Goal: Transaction & Acquisition: Purchase product/service

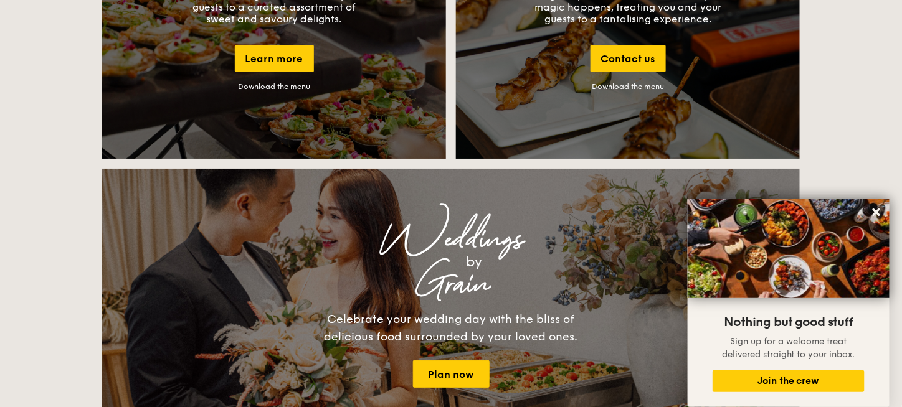
scroll to position [1370, 0]
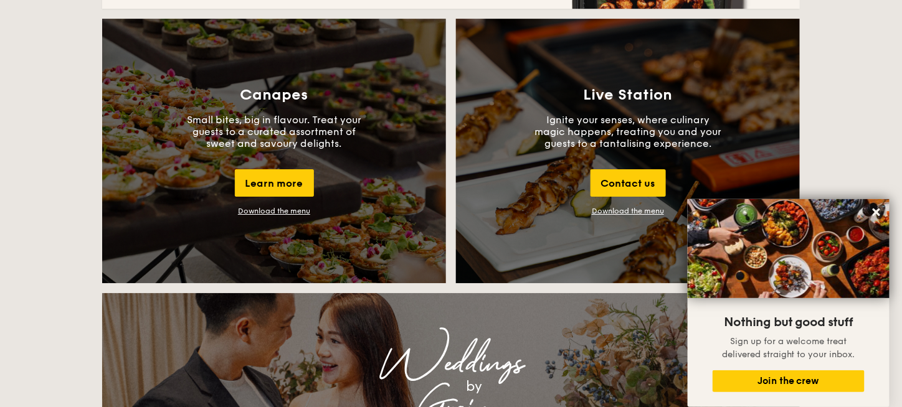
click at [285, 214] on div "Download the menu" at bounding box center [274, 211] width 72 height 9
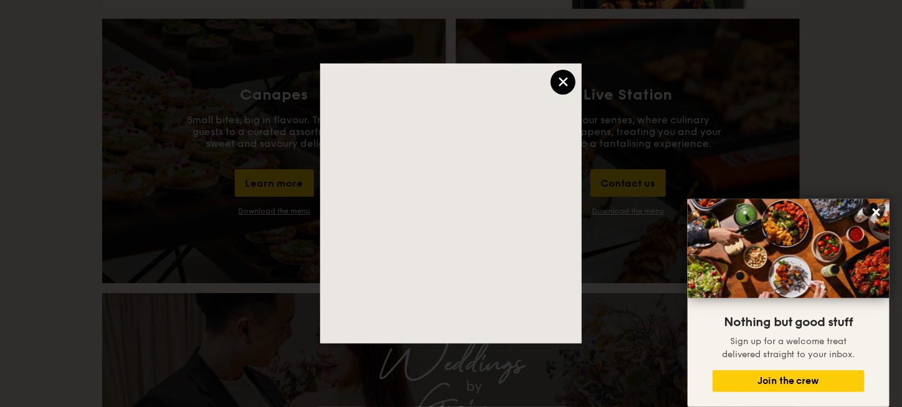
scroll to position [1059, 0]
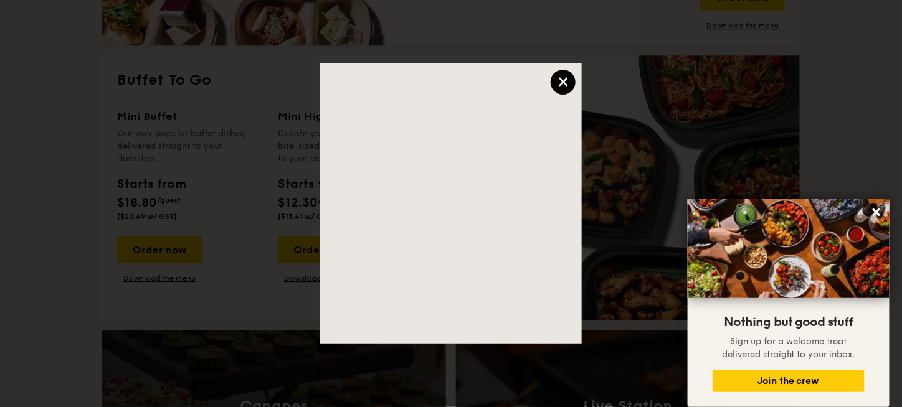
click at [572, 83] on div "×" at bounding box center [563, 82] width 25 height 25
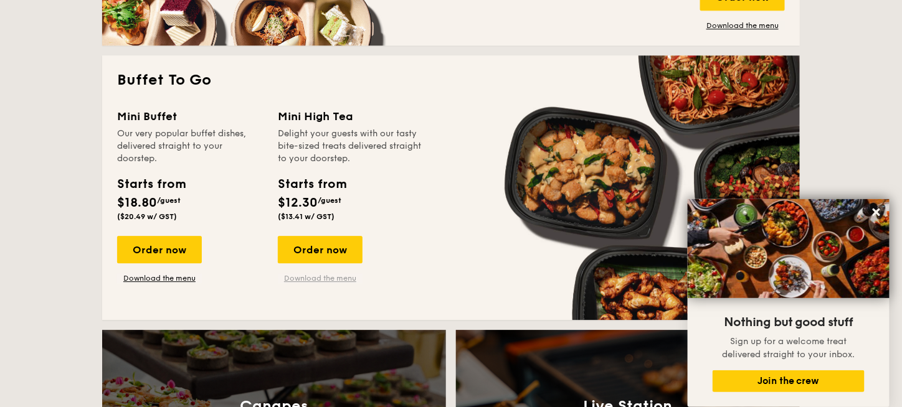
click at [315, 280] on link "Download the menu" at bounding box center [320, 278] width 85 height 10
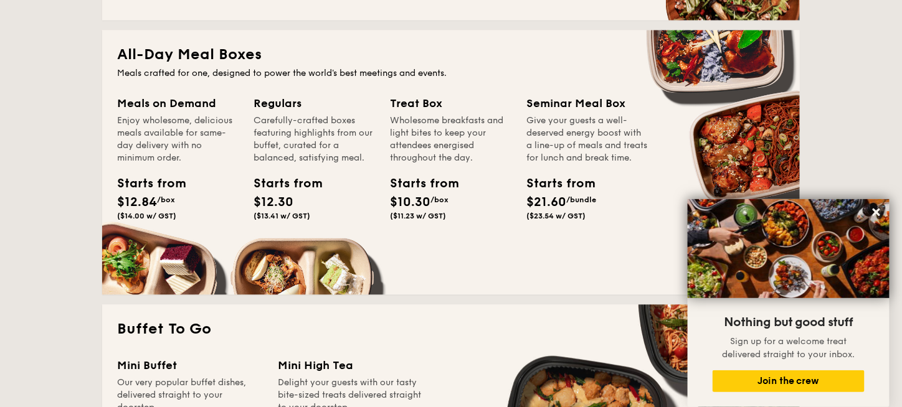
scroll to position [747, 0]
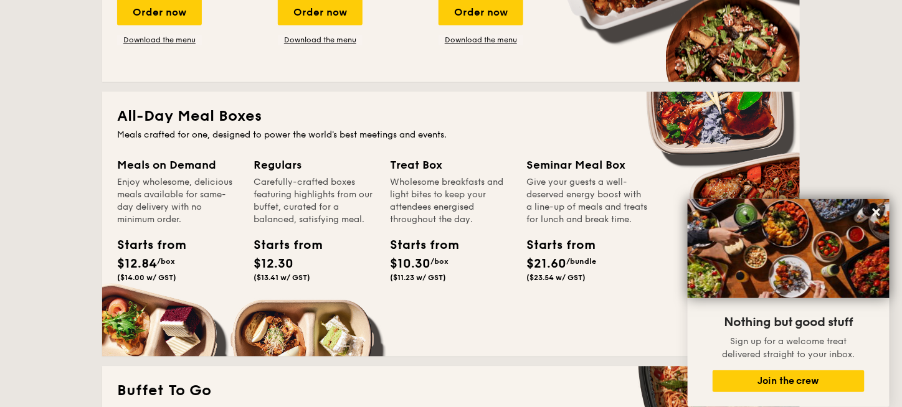
click at [414, 177] on div "Wholesome breakfasts and light bites to keep your attendees energised throughou…" at bounding box center [450, 202] width 121 height 50
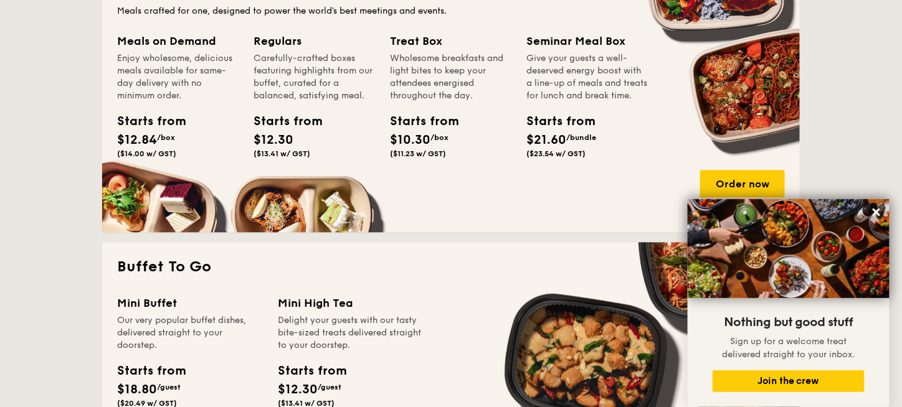
scroll to position [934, 0]
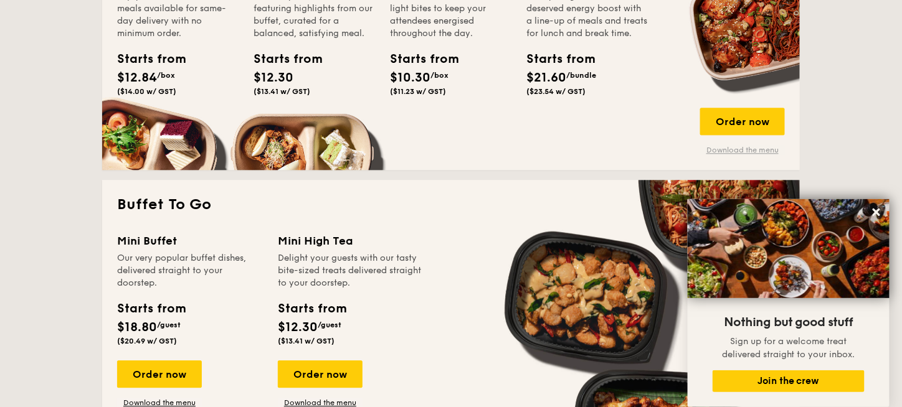
click at [729, 150] on link "Download the menu" at bounding box center [742, 150] width 85 height 10
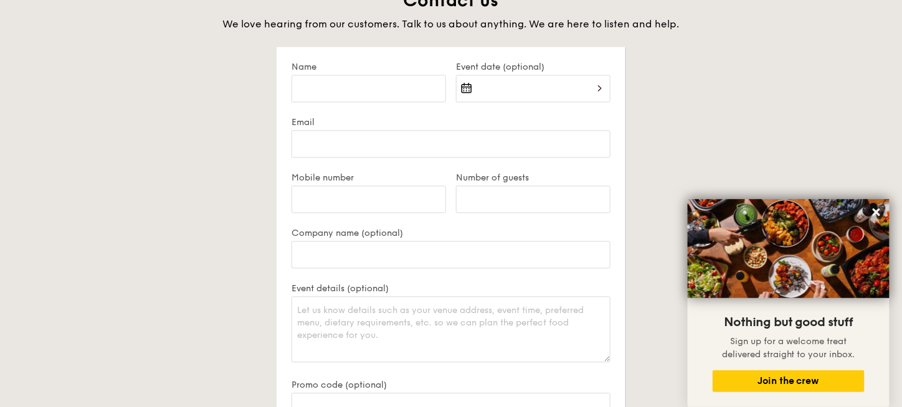
scroll to position [2367, 0]
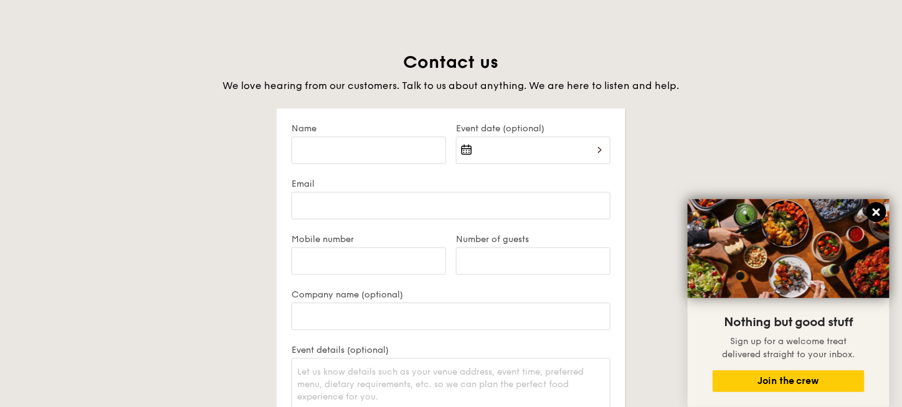
click at [876, 217] on icon at bounding box center [876, 212] width 11 height 11
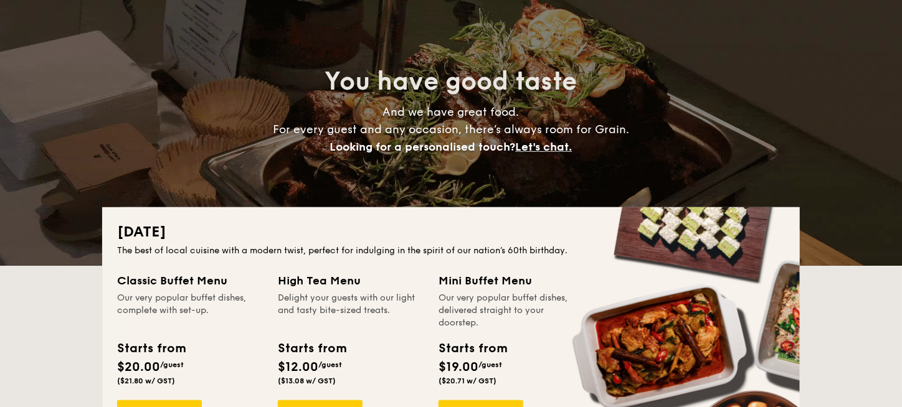
scroll to position [0, 0]
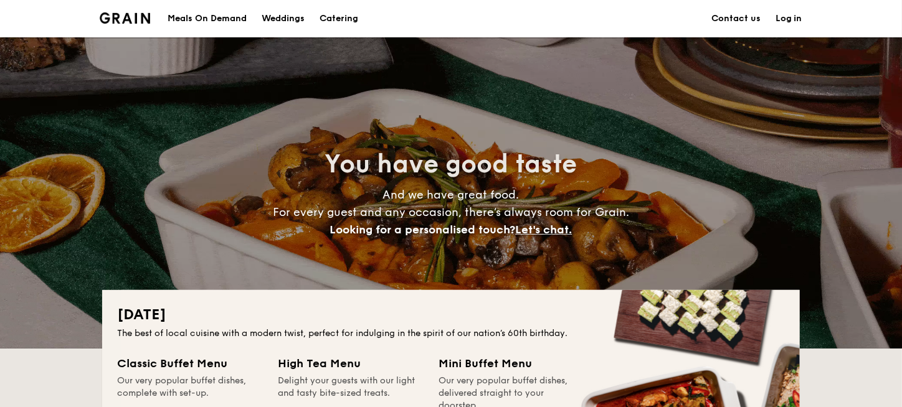
drag, startPoint x: 892, startPoint y: 14, endPoint x: 893, endPoint y: 7, distance: 6.9
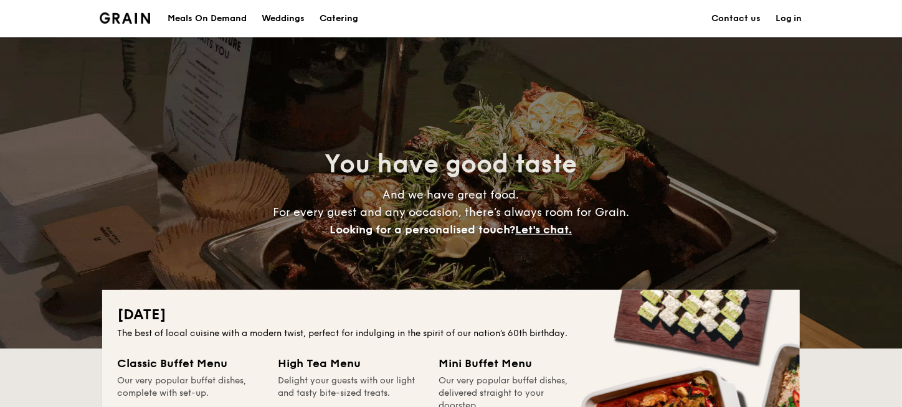
click at [893, 7] on div "Meals On Demand Weddings Catering Contact us Log in" at bounding box center [451, 18] width 902 height 37
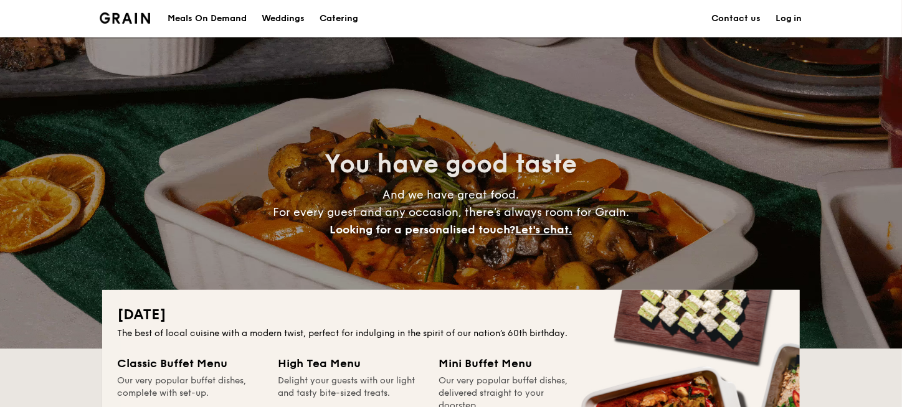
click at [893, 7] on div "Meals On Demand Weddings Catering Contact us Log in" at bounding box center [451, 18] width 902 height 37
click at [214, 20] on div "Meals On Demand" at bounding box center [207, 18] width 79 height 37
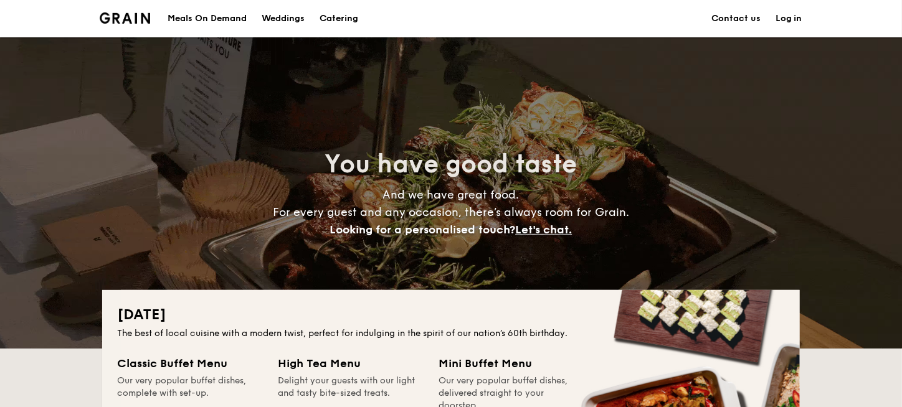
click at [354, 25] on h1 "Catering" at bounding box center [338, 18] width 39 height 37
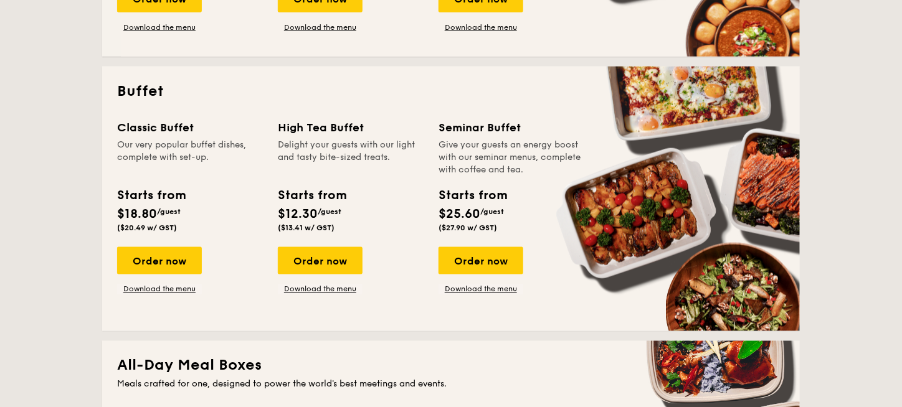
scroll to position [747, 0]
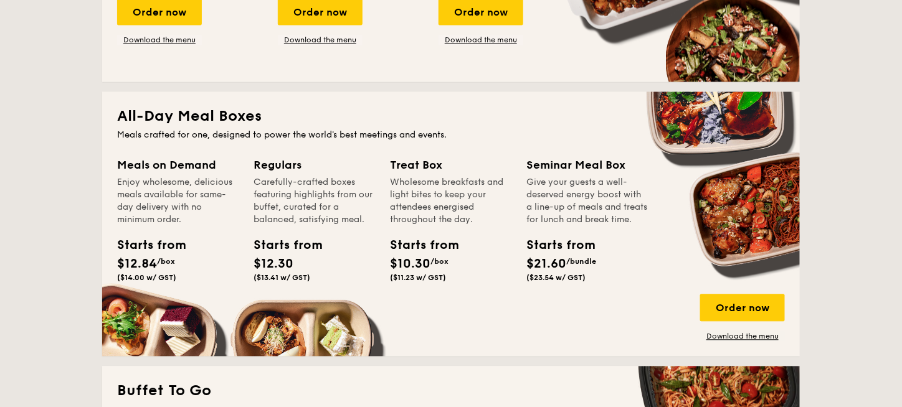
click at [453, 219] on div "Wholesome breakfasts and light bites to keep your attendees energised throughou…" at bounding box center [450, 202] width 121 height 50
click at [452, 219] on div "Wholesome breakfasts and light bites to keep your attendees energised throughou…" at bounding box center [450, 202] width 121 height 50
click at [425, 248] on div "Starts from" at bounding box center [418, 246] width 56 height 19
drag, startPoint x: 154, startPoint y: 123, endPoint x: 290, endPoint y: 125, distance: 135.2
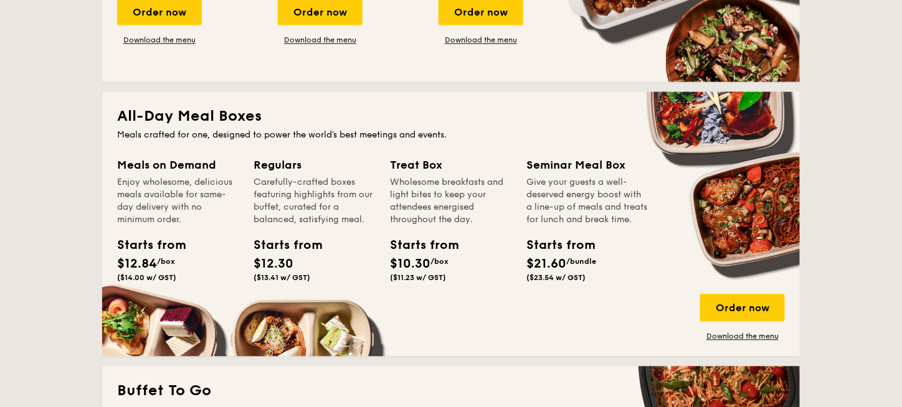
click at [202, 123] on h2 "All-Day Meal Boxes" at bounding box center [451, 117] width 668 height 20
click at [267, 125] on h2 "All-Day Meal Boxes" at bounding box center [451, 117] width 668 height 20
click at [292, 125] on h2 "All-Day Meal Boxes" at bounding box center [451, 117] width 668 height 20
click at [253, 125] on h2 "All-Day Meal Boxes" at bounding box center [451, 117] width 668 height 20
click at [743, 307] on div "Order now" at bounding box center [742, 308] width 85 height 27
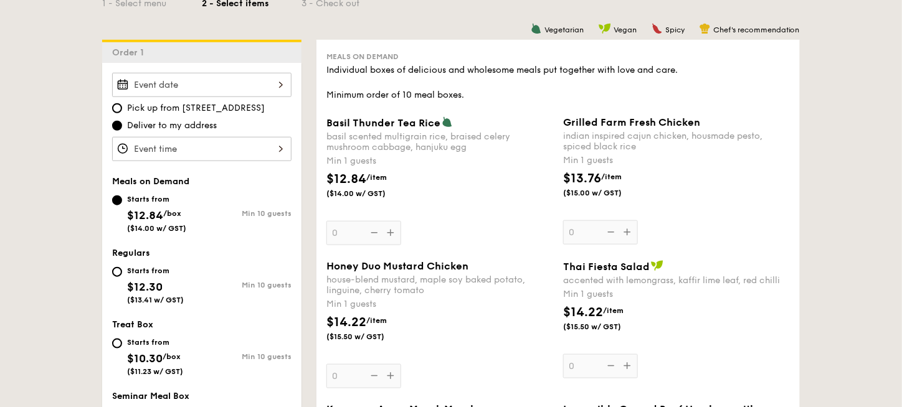
scroll to position [436, 0]
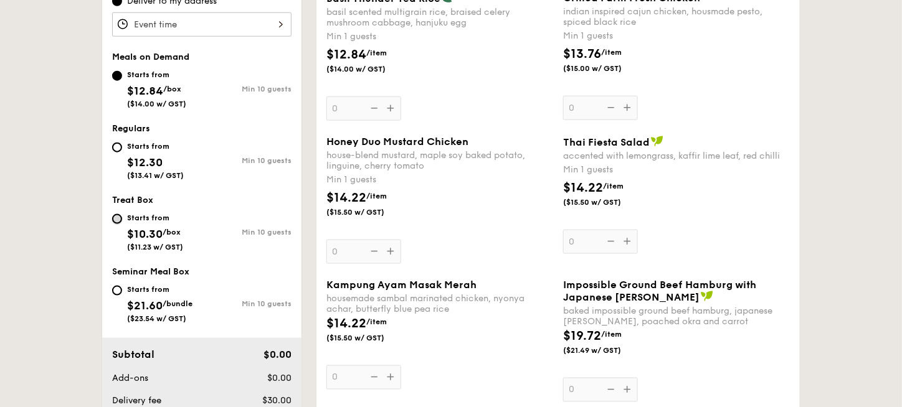
click at [115, 221] on input "Starts from $10.30 /box ($11.23 w/ GST) Min 10 guests" at bounding box center [117, 219] width 10 height 10
radio input "true"
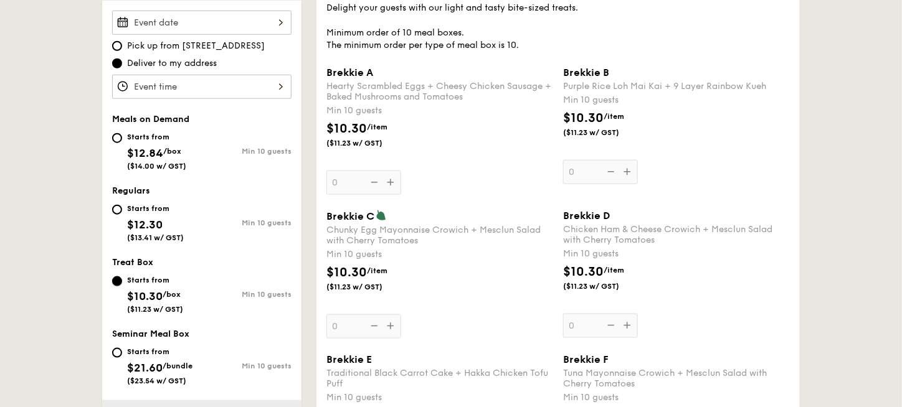
scroll to position [311, 0]
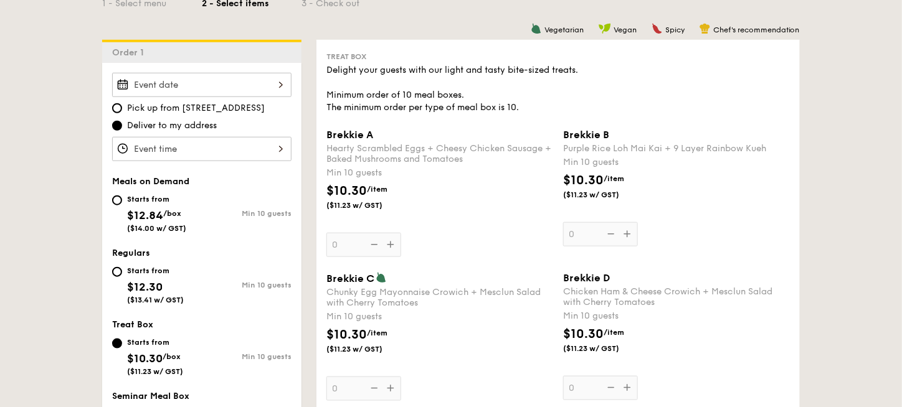
click at [387, 247] on div "Brekkie A Hearty Scrambled Eggs + Cheesy Chicken Sausage + Baked Mushrooms and …" at bounding box center [439, 193] width 227 height 128
click at [387, 247] on input "0" at bounding box center [363, 245] width 75 height 24
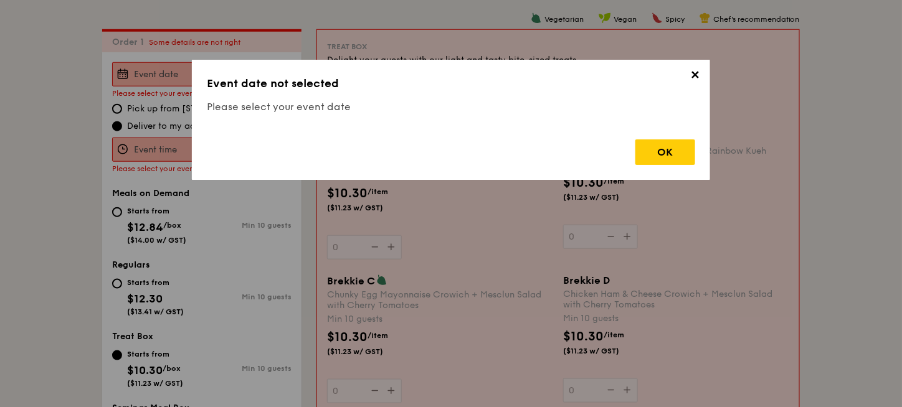
scroll to position [333, 0]
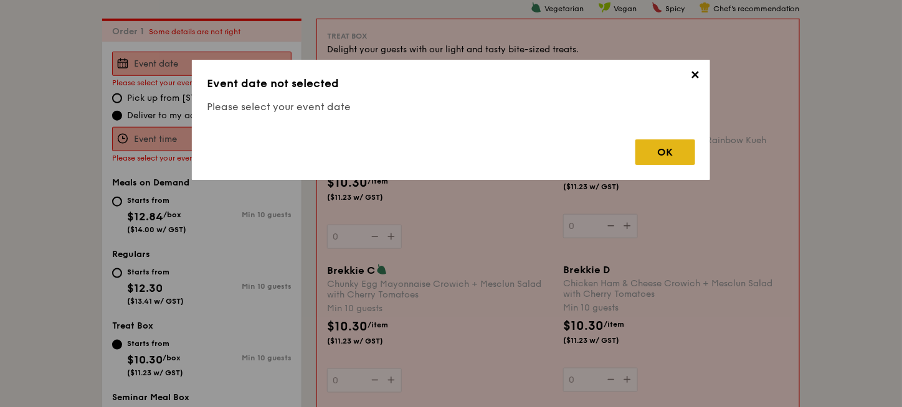
click at [659, 158] on div "OK" at bounding box center [665, 153] width 60 height 26
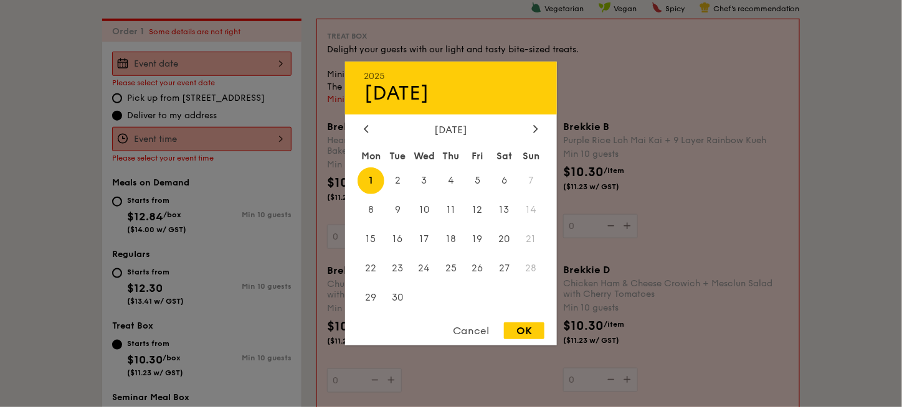
click at [203, 57] on div "2025 Sep 01 September 2025 Mon Tue Wed Thu Fri Sat Sun 1 2 3 4 5 6 7 8 9 10 11 …" at bounding box center [201, 64] width 179 height 24
click at [426, 208] on span "10" at bounding box center [424, 210] width 27 height 27
click at [521, 332] on div "OK" at bounding box center [524, 331] width 40 height 17
type input "Sep 10, 2025"
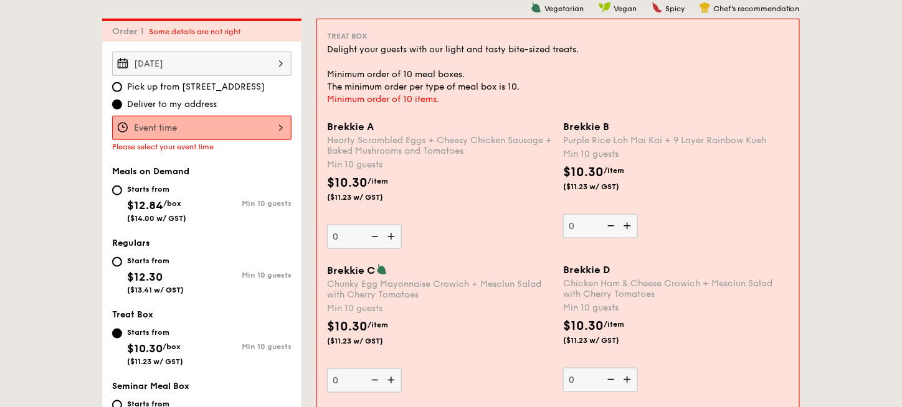
click at [187, 131] on div at bounding box center [201, 128] width 179 height 24
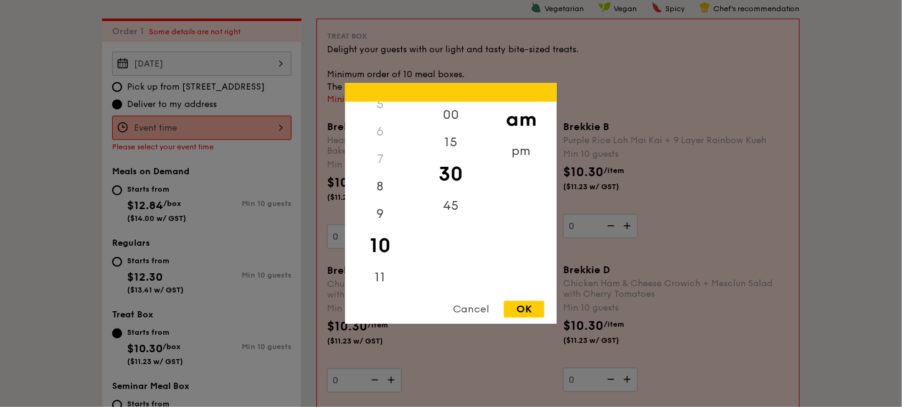
scroll to position [90, 0]
click at [378, 161] on div "5" at bounding box center [380, 162] width 70 height 27
click at [379, 164] on div "5" at bounding box center [380, 162] width 70 height 27
click at [531, 154] on div "pm" at bounding box center [521, 156] width 70 height 36
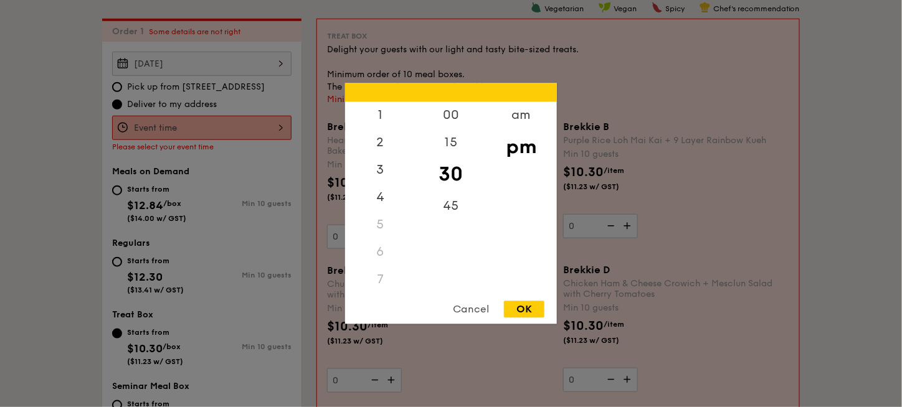
click at [379, 239] on div "12 1 2 3 4 5 6 7 8 9 10 11" at bounding box center [380, 197] width 70 height 190
click at [382, 224] on div "5" at bounding box center [380, 225] width 70 height 27
click at [369, 229] on div "5" at bounding box center [380, 225] width 70 height 27
click at [382, 224] on div "5" at bounding box center [380, 225] width 70 height 27
click at [456, 120] on div "00" at bounding box center [450, 120] width 70 height 36
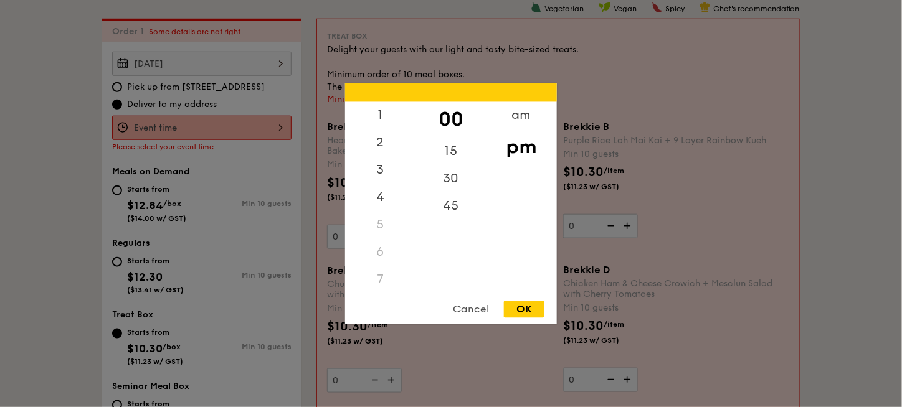
click at [379, 224] on div "5" at bounding box center [380, 225] width 70 height 27
click at [380, 166] on div "5" at bounding box center [380, 162] width 70 height 27
click at [382, 162] on div "7" at bounding box center [380, 169] width 70 height 27
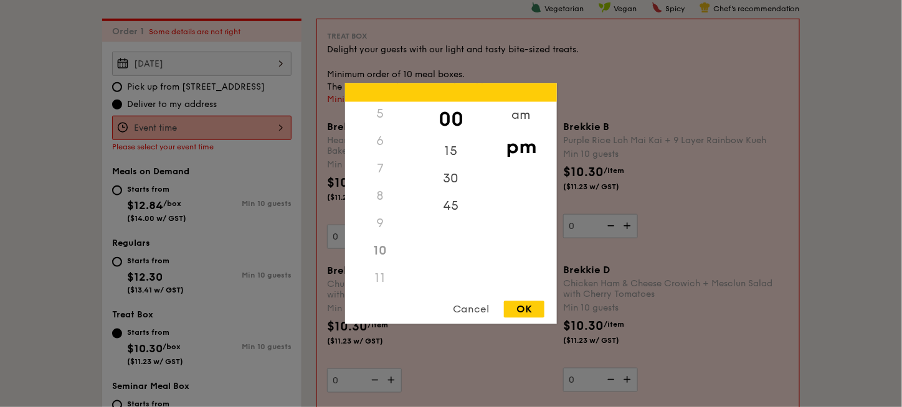
scroll to position [76, 0]
click at [384, 149] on div "4" at bounding box center [380, 154] width 70 height 36
click at [451, 190] on div "30" at bounding box center [450, 184] width 70 height 36
click at [450, 208] on div "45" at bounding box center [450, 206] width 70 height 27
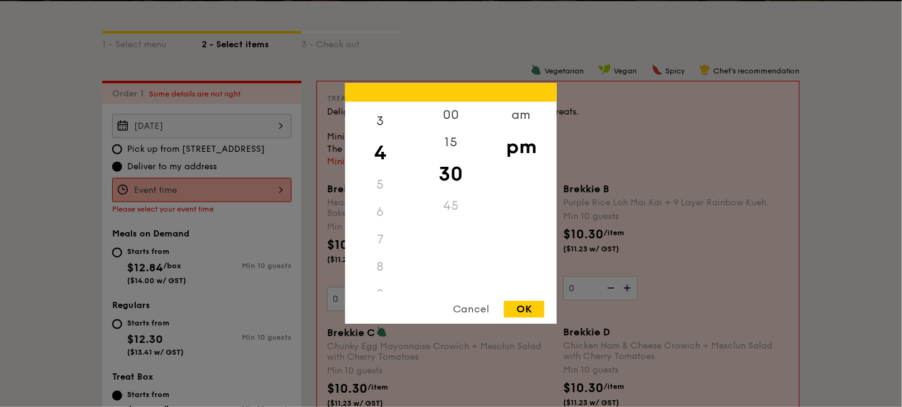
scroll to position [333, 0]
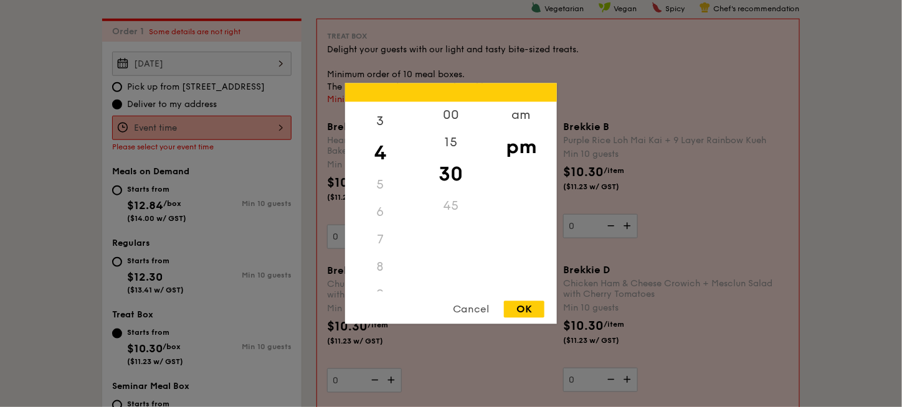
click at [514, 306] on div "OK" at bounding box center [524, 309] width 40 height 17
type input "4:30PM"
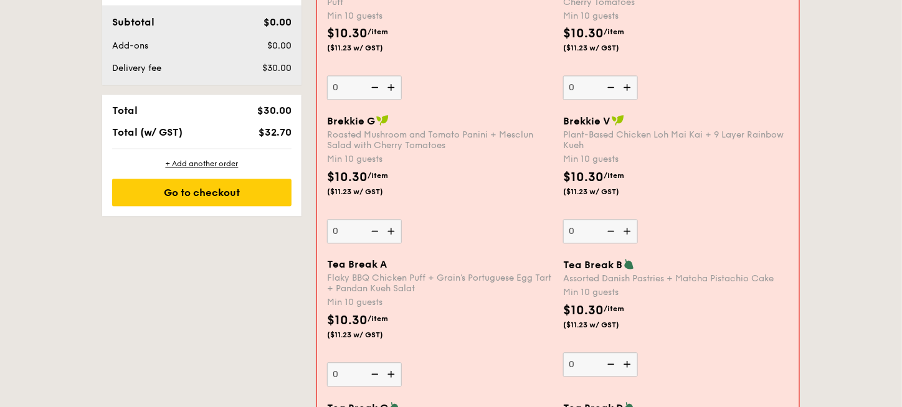
scroll to position [955, 0]
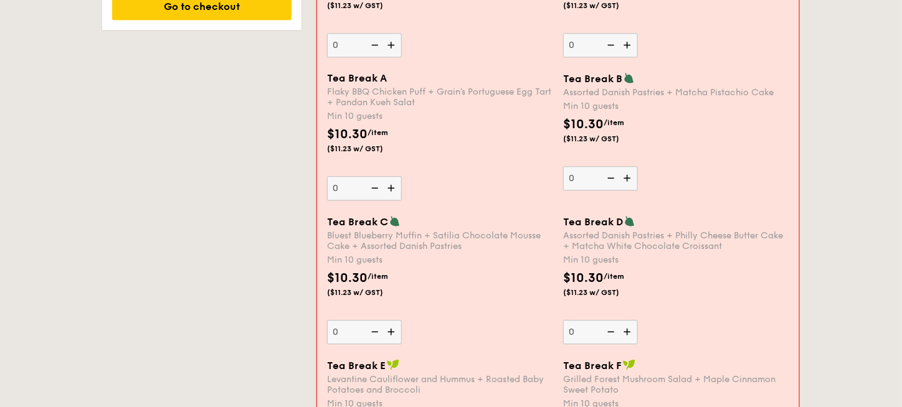
click at [394, 189] on img at bounding box center [392, 188] width 19 height 24
click at [394, 189] on input "0" at bounding box center [364, 188] width 75 height 24
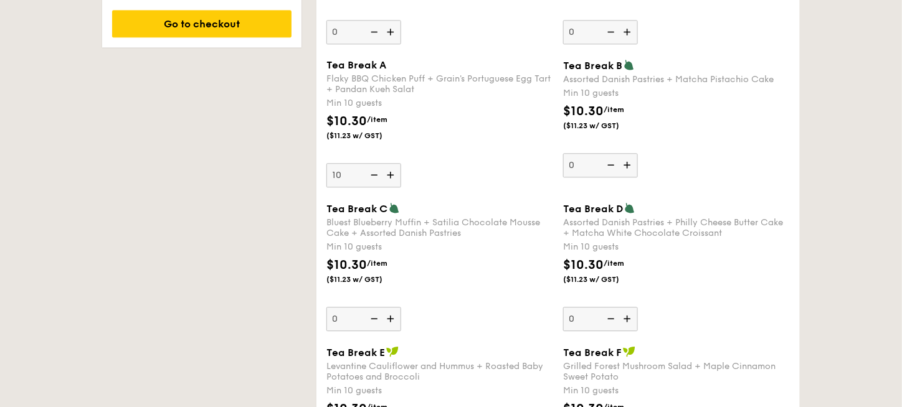
scroll to position [973, 0]
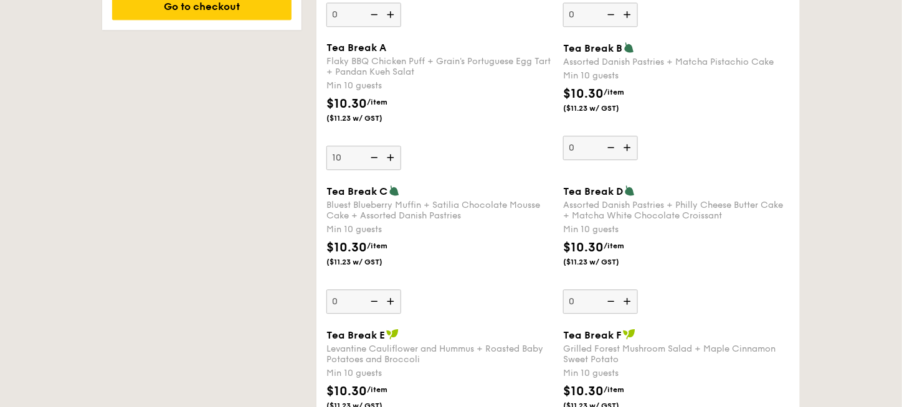
click at [394, 189] on img at bounding box center [394, 190] width 11 height 11
click at [394, 290] on input "0" at bounding box center [363, 302] width 75 height 24
click at [367, 159] on img at bounding box center [373, 158] width 19 height 24
click at [367, 159] on input "10" at bounding box center [363, 158] width 75 height 24
type input "0"
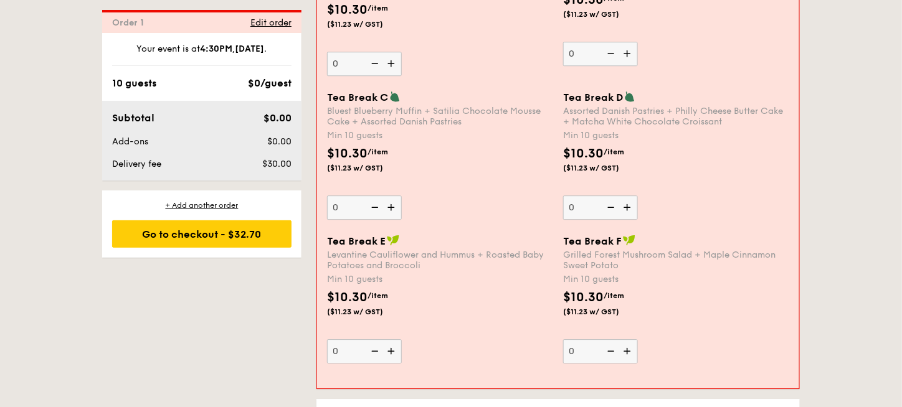
scroll to position [1018, 0]
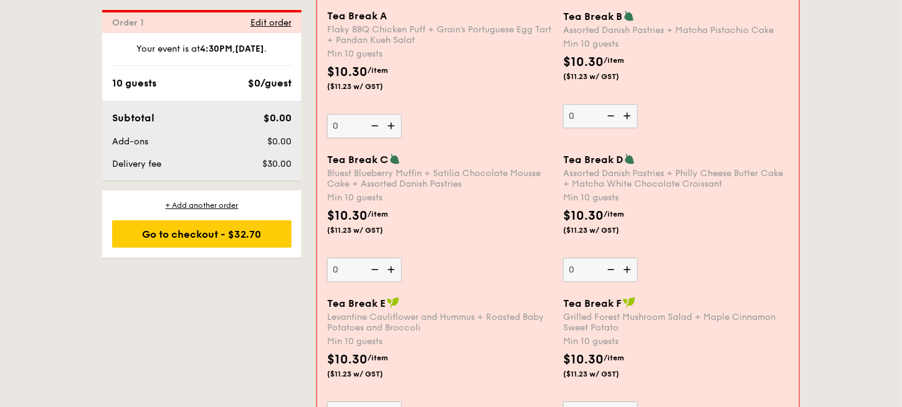
click at [628, 269] on img at bounding box center [628, 270] width 19 height 24
click at [628, 269] on input "0" at bounding box center [600, 270] width 75 height 24
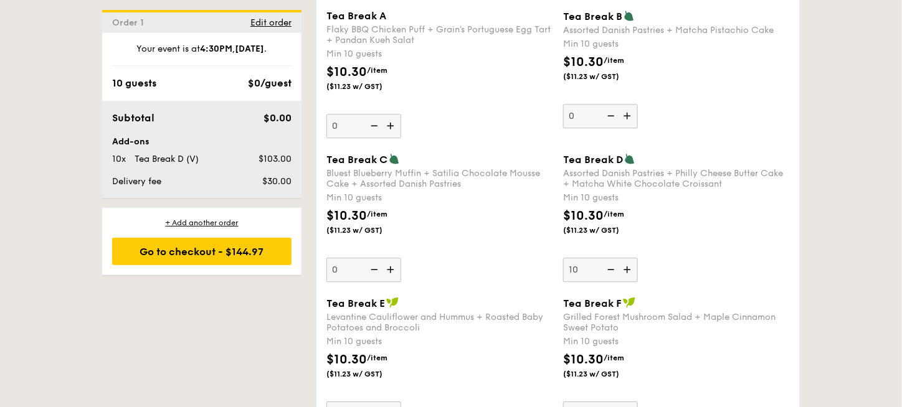
click at [628, 269] on img at bounding box center [628, 270] width 19 height 24
click at [628, 269] on input "10" at bounding box center [600, 270] width 75 height 24
click at [628, 269] on img at bounding box center [628, 270] width 19 height 24
click at [628, 269] on input "11" at bounding box center [600, 270] width 75 height 24
click at [612, 273] on img at bounding box center [609, 270] width 19 height 24
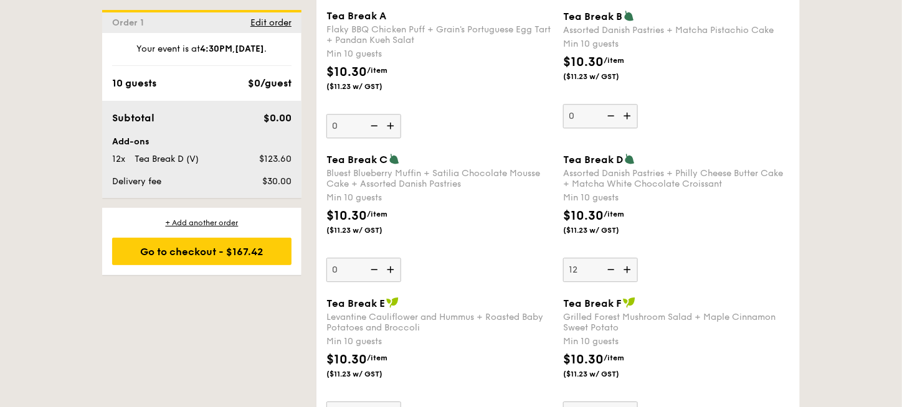
click at [612, 273] on input "12" at bounding box center [600, 270] width 75 height 24
click at [612, 273] on img at bounding box center [609, 270] width 19 height 24
click at [612, 273] on input "11" at bounding box center [600, 270] width 75 height 24
click at [612, 273] on img at bounding box center [609, 270] width 19 height 24
click at [612, 273] on input "10" at bounding box center [600, 270] width 75 height 24
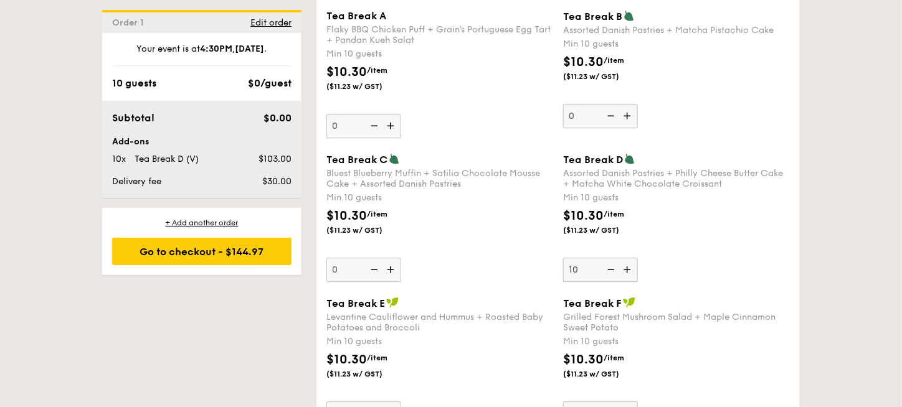
type input "0"
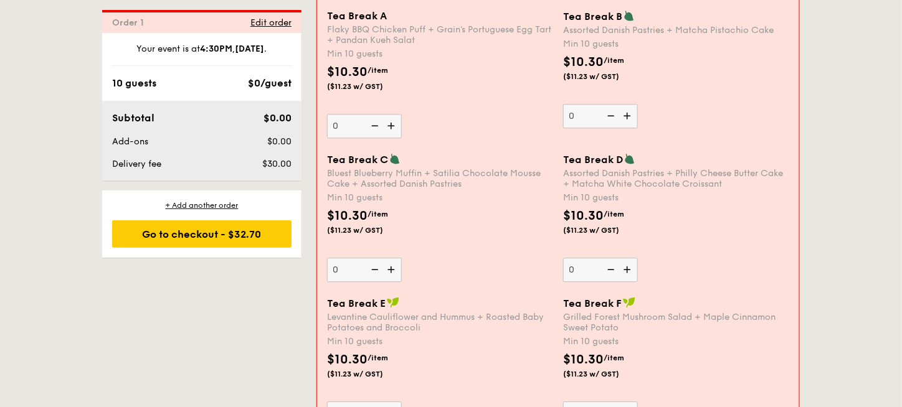
click at [668, 255] on div "Tea Break D Assorted Danish Pastries + Philly Cheese Butter Cake + Matcha White…" at bounding box center [676, 217] width 226 height 129
click at [638, 258] on input "0" at bounding box center [600, 270] width 75 height 24
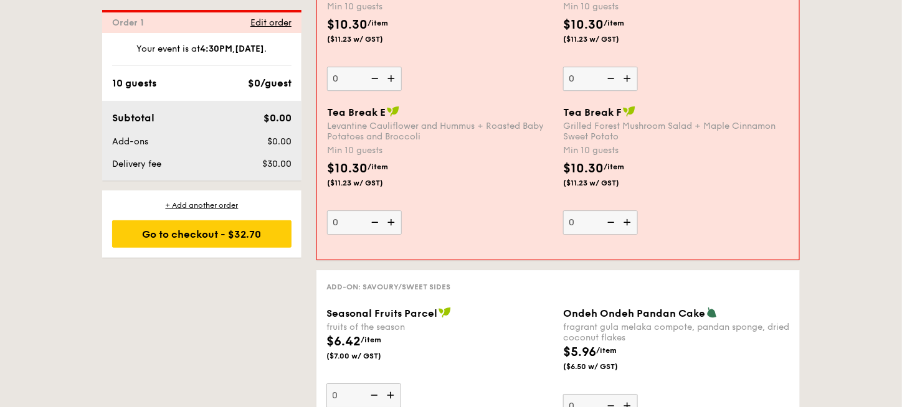
scroll to position [1271, 0]
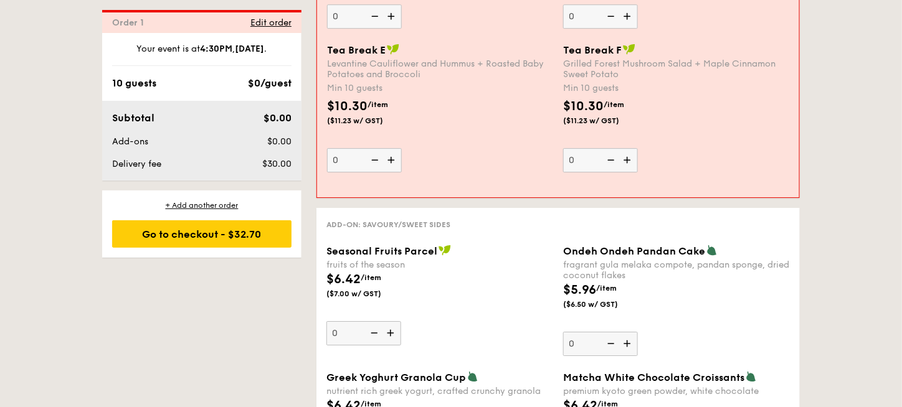
click at [492, 174] on div "Tea Break E Levantine Cauliflower and Hummus + Roasted Baby Potatoes and Brocco…" at bounding box center [558, 116] width 472 height 144
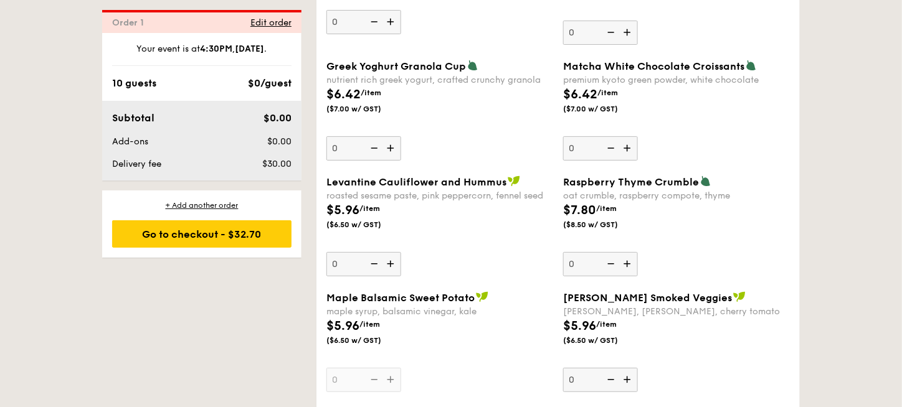
scroll to position [1396, 0]
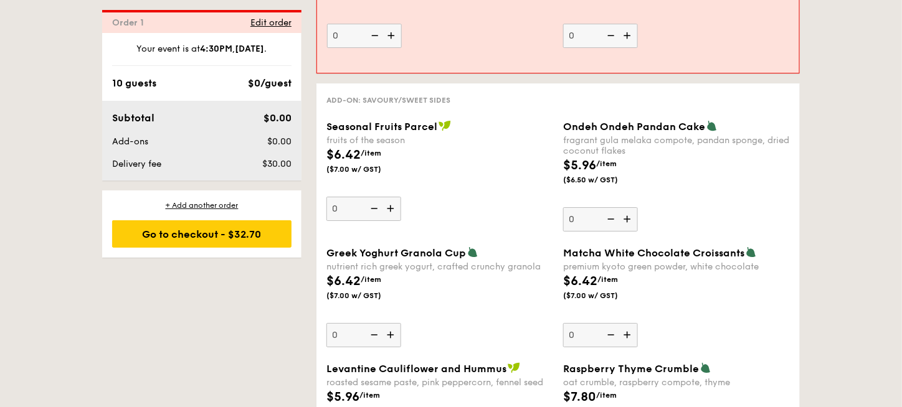
click at [389, 212] on img at bounding box center [391, 209] width 19 height 24
click at [389, 212] on input "0" at bounding box center [363, 209] width 75 height 24
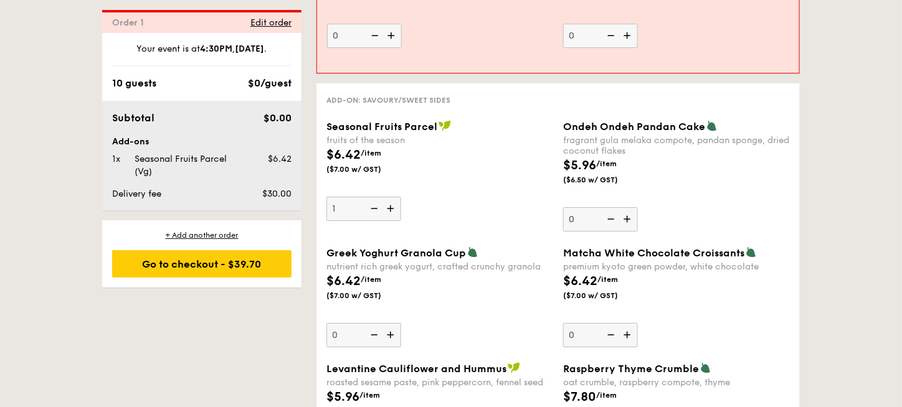
click at [376, 209] on img at bounding box center [373, 209] width 19 height 24
click at [376, 209] on input "1" at bounding box center [363, 209] width 75 height 24
type input "0"
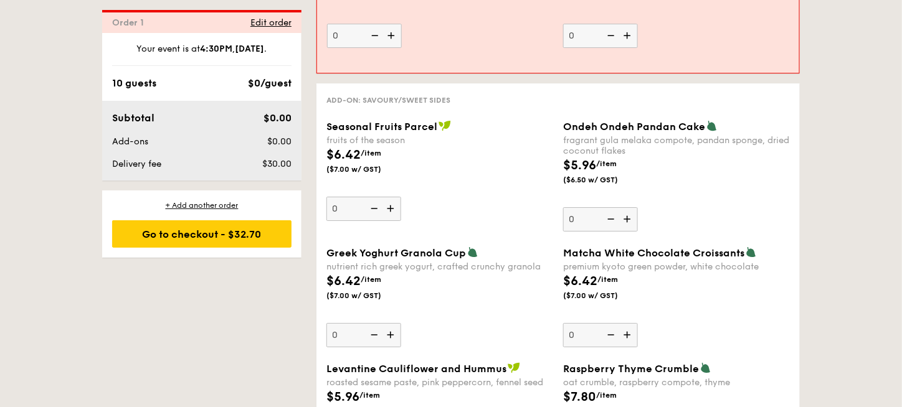
click at [680, 231] on div "Ondeh Ondeh Pandan Cake fragrant gula melaka compote, pandan sponge, dried coco…" at bounding box center [676, 175] width 227 height 111
click at [638, 231] on input "0" at bounding box center [600, 219] width 75 height 24
click at [680, 231] on div "Ondeh Ondeh Pandan Cake fragrant gula melaka compote, pandan sponge, dried coco…" at bounding box center [676, 175] width 227 height 111
click at [638, 231] on input "0" at bounding box center [600, 219] width 75 height 24
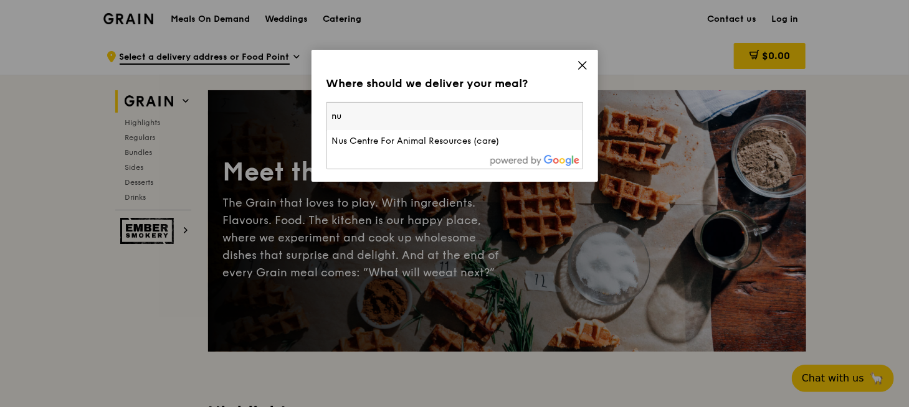
type input "n"
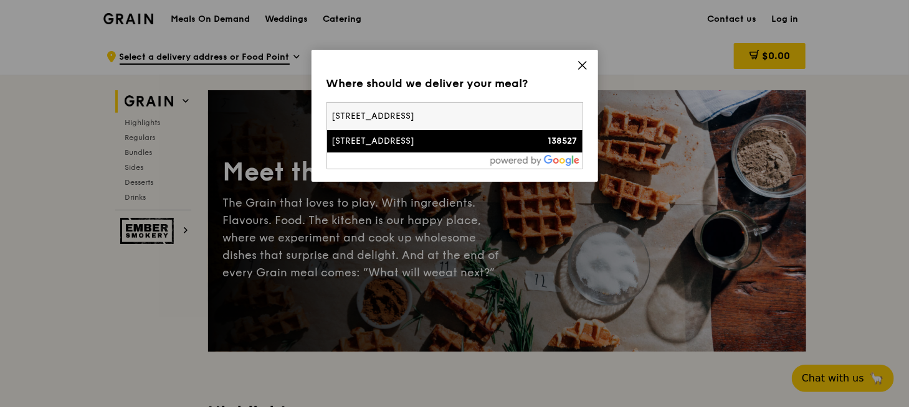
type input "[STREET_ADDRESS]"
click at [417, 145] on div "[STREET_ADDRESS]" at bounding box center [424, 141] width 184 height 12
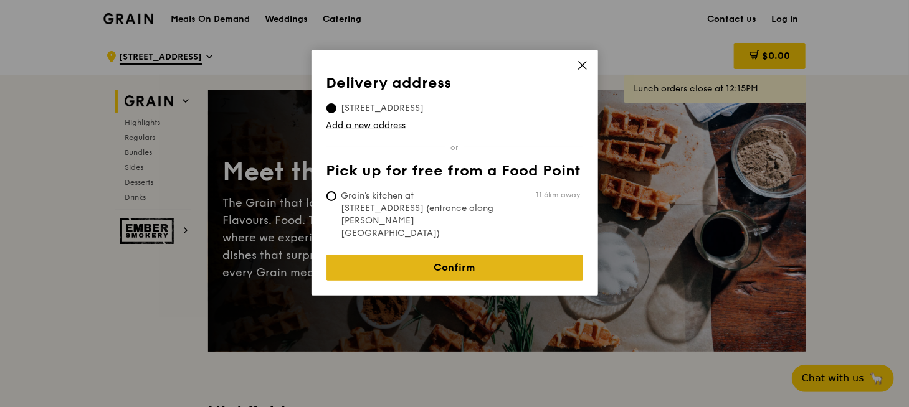
click at [503, 255] on link "Confirm" at bounding box center [454, 268] width 257 height 26
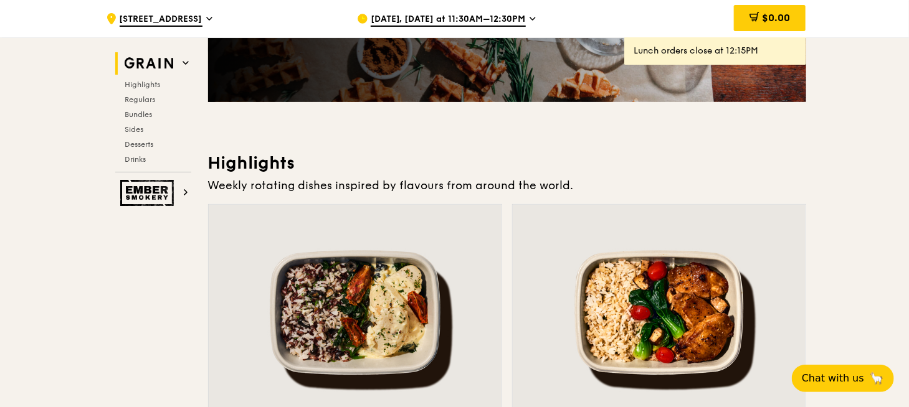
scroll to position [374, 0]
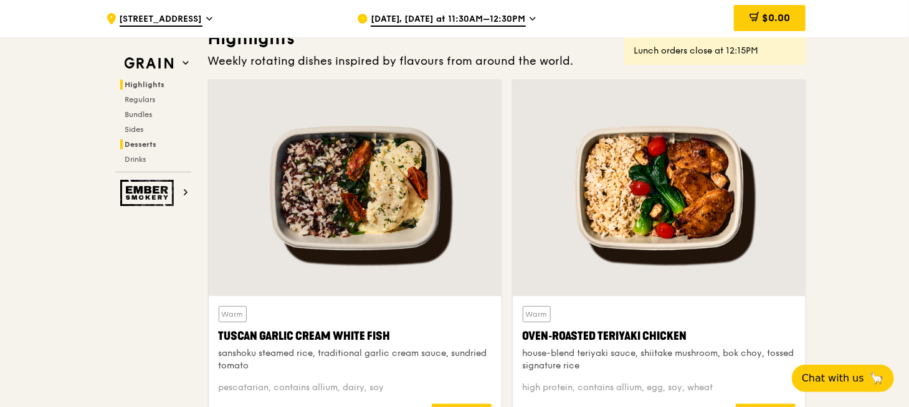
click at [143, 144] on span "Desserts" at bounding box center [141, 144] width 32 height 9
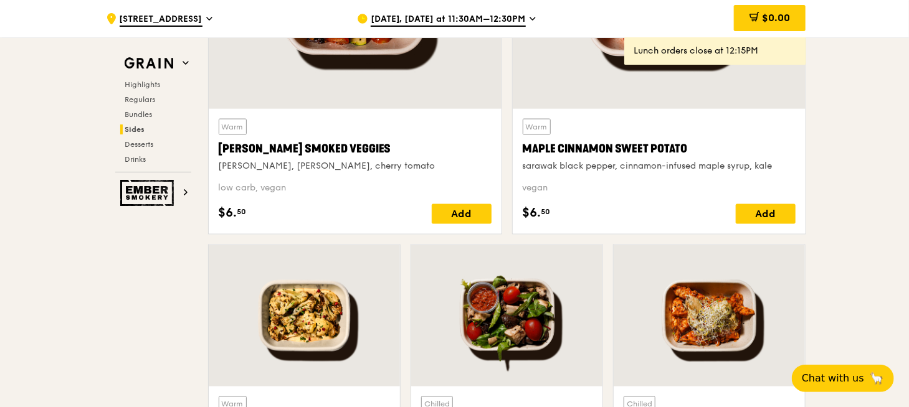
scroll to position [2920, 0]
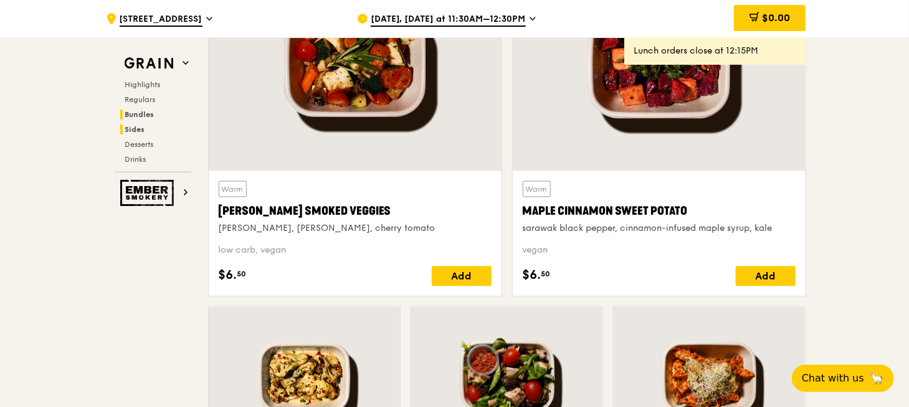
click at [147, 110] on span "Bundles" at bounding box center [139, 114] width 29 height 9
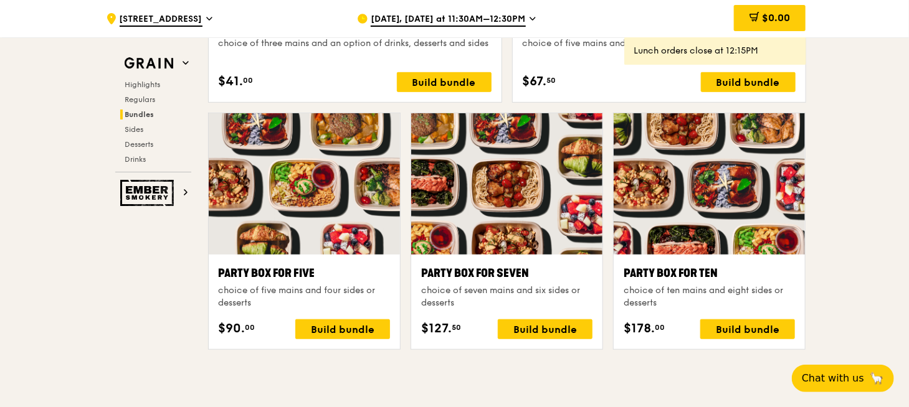
scroll to position [2662, 0]
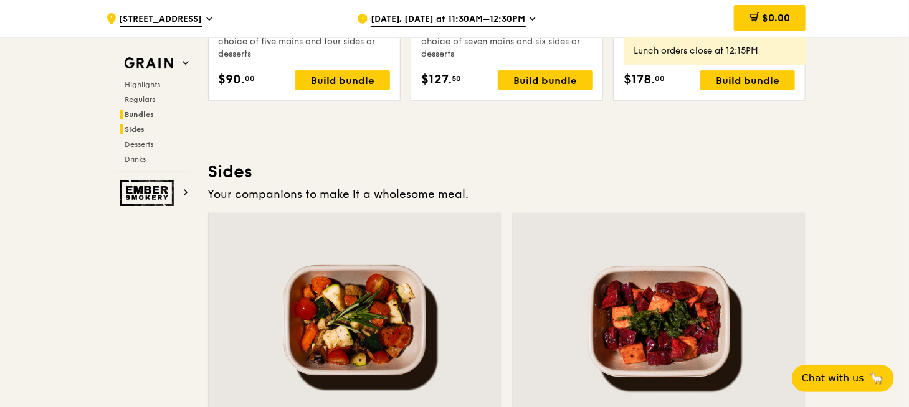
click at [138, 128] on span "Sides" at bounding box center [135, 129] width 20 height 9
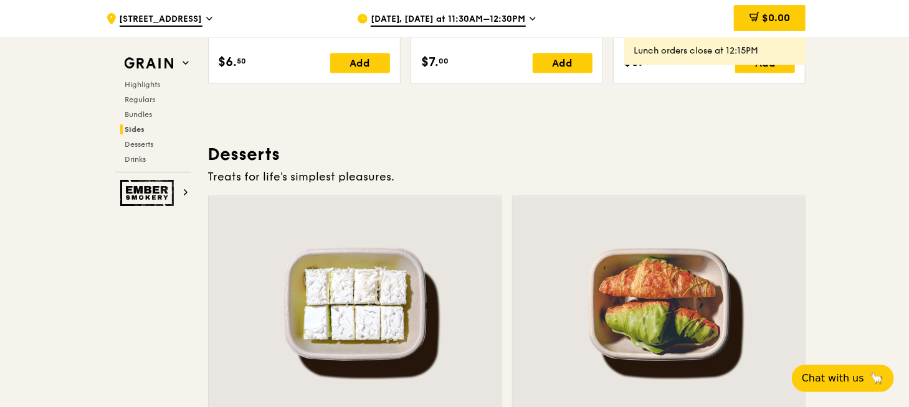
scroll to position [3392, 0]
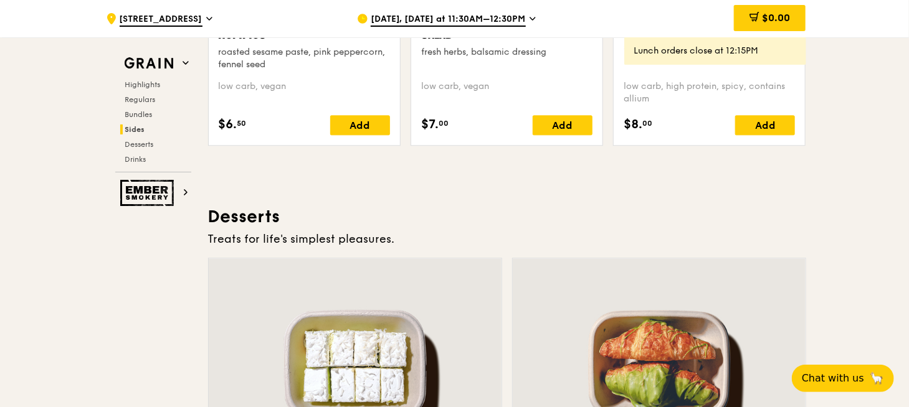
click at [507, 14] on span "[DATE], [DATE] at 11:30AM–12:30PM" at bounding box center [448, 20] width 155 height 14
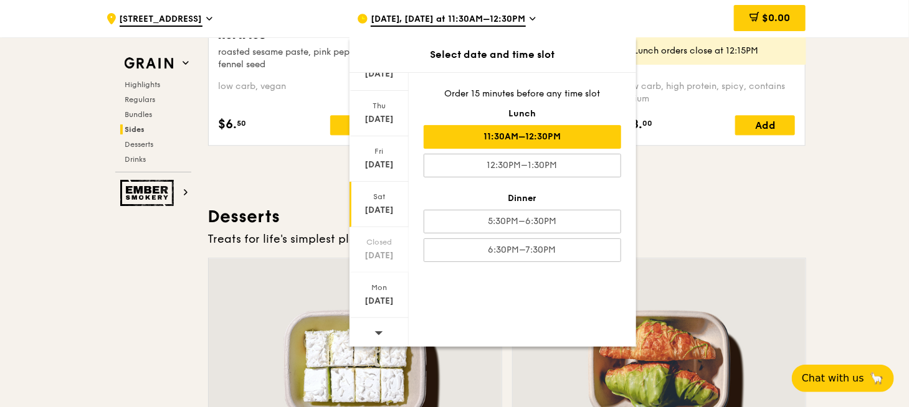
scroll to position [3516, 0]
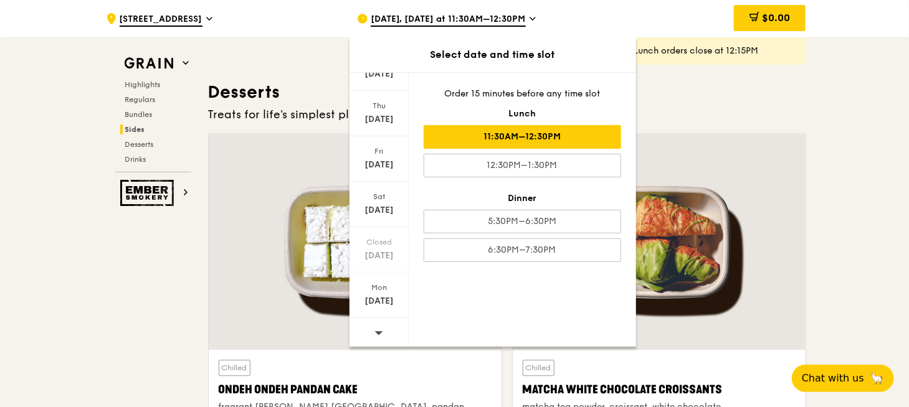
click at [377, 324] on span at bounding box center [378, 332] width 9 height 29
click at [380, 328] on icon at bounding box center [378, 332] width 9 height 9
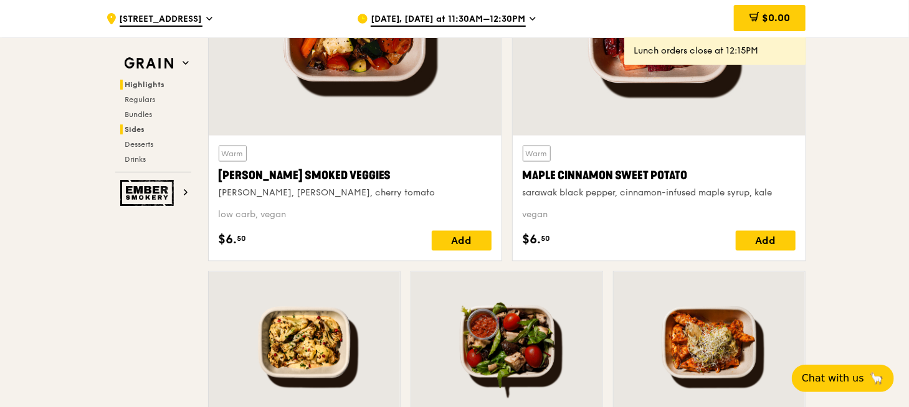
click at [157, 88] on span "Highlights" at bounding box center [145, 84] width 40 height 9
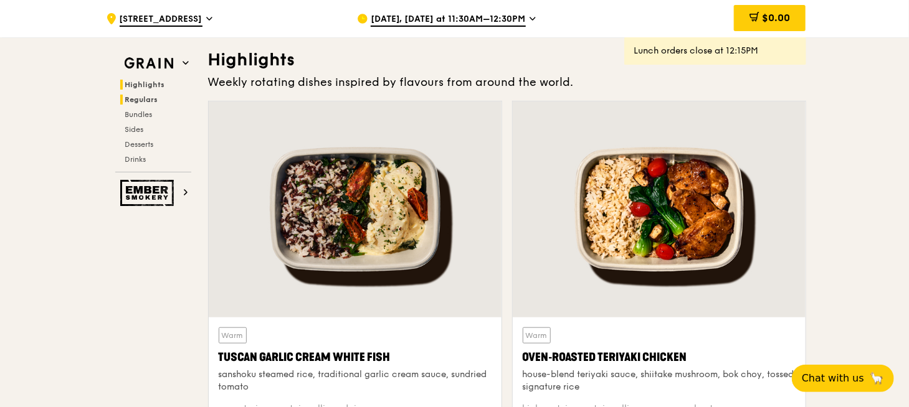
scroll to position [351, 0]
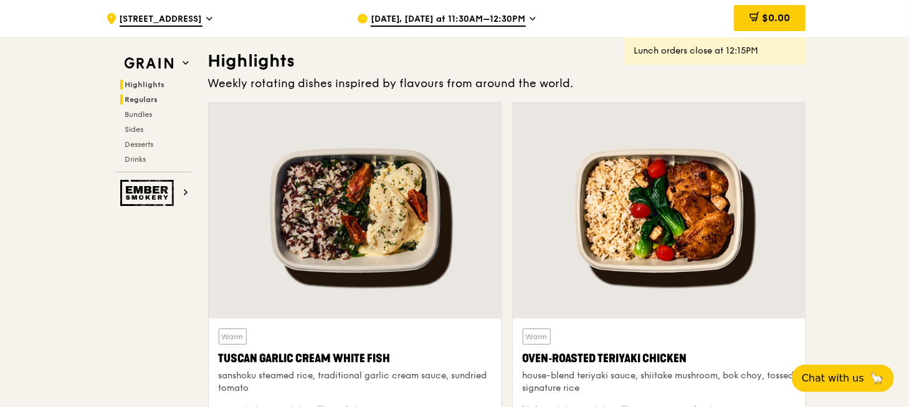
click at [143, 97] on span "Regulars" at bounding box center [141, 99] width 33 height 9
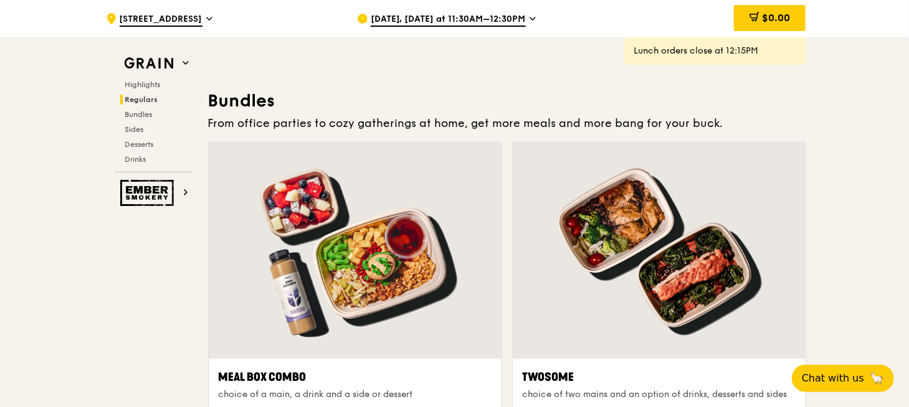
scroll to position [1378, 0]
